Goal: Entertainment & Leisure: Consume media (video, audio)

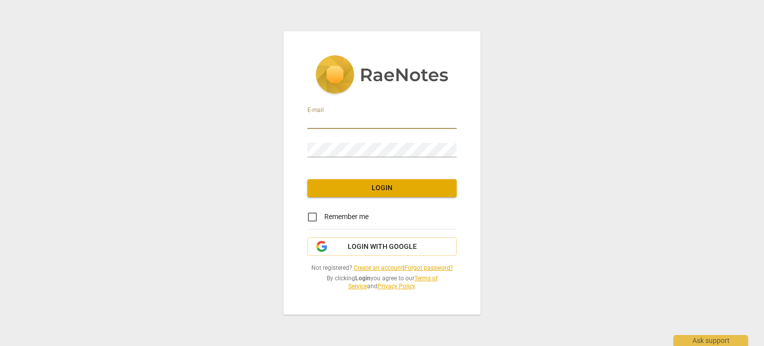
click at [351, 120] on input "email" at bounding box center [381, 121] width 149 height 14
type input "[PERSON_NAME][EMAIL_ADDRESS][PERSON_NAME][DOMAIN_NAME]"
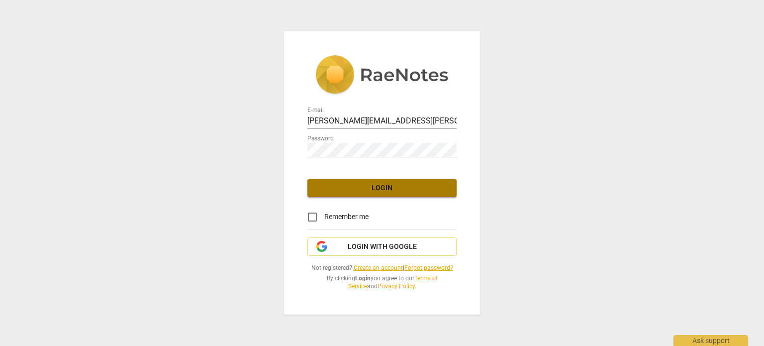
click at [420, 189] on span "Login" at bounding box center [381, 188] width 133 height 10
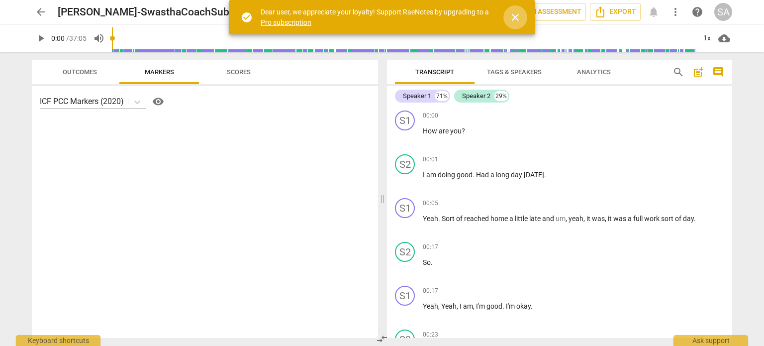
click at [514, 16] on span "close" at bounding box center [515, 17] width 12 height 12
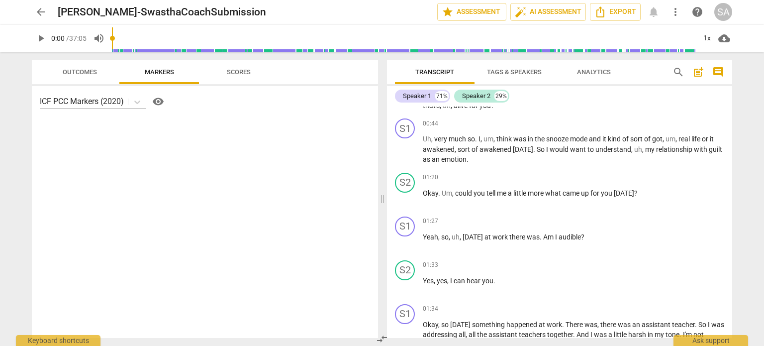
scroll to position [343, 0]
click at [45, 39] on span "play_arrow" at bounding box center [41, 38] width 12 height 12
click at [45, 39] on span "pause" at bounding box center [41, 38] width 12 height 12
type input "3"
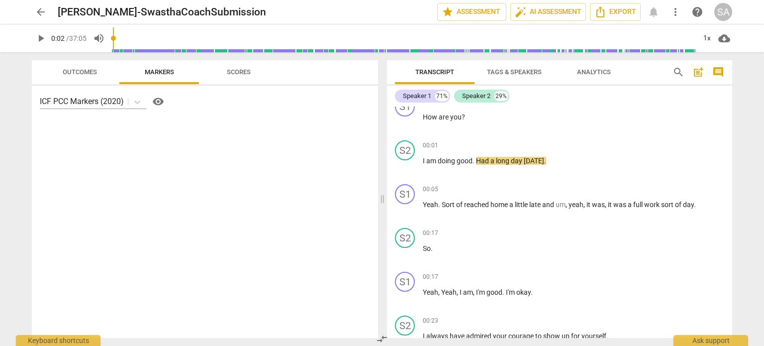
scroll to position [0, 0]
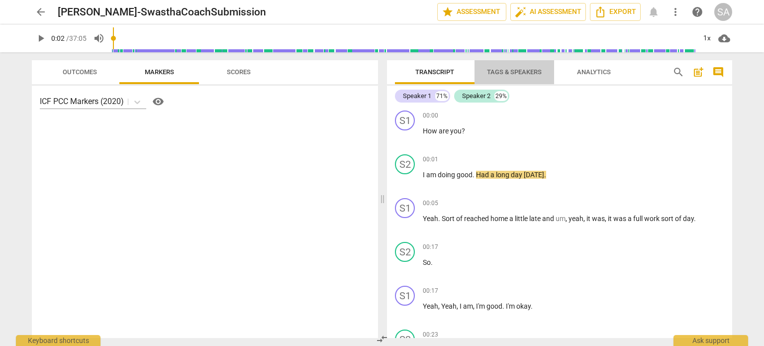
click at [495, 71] on span "Tags & Speakers" at bounding box center [514, 71] width 55 height 7
